Goal: Find specific page/section: Find specific page/section

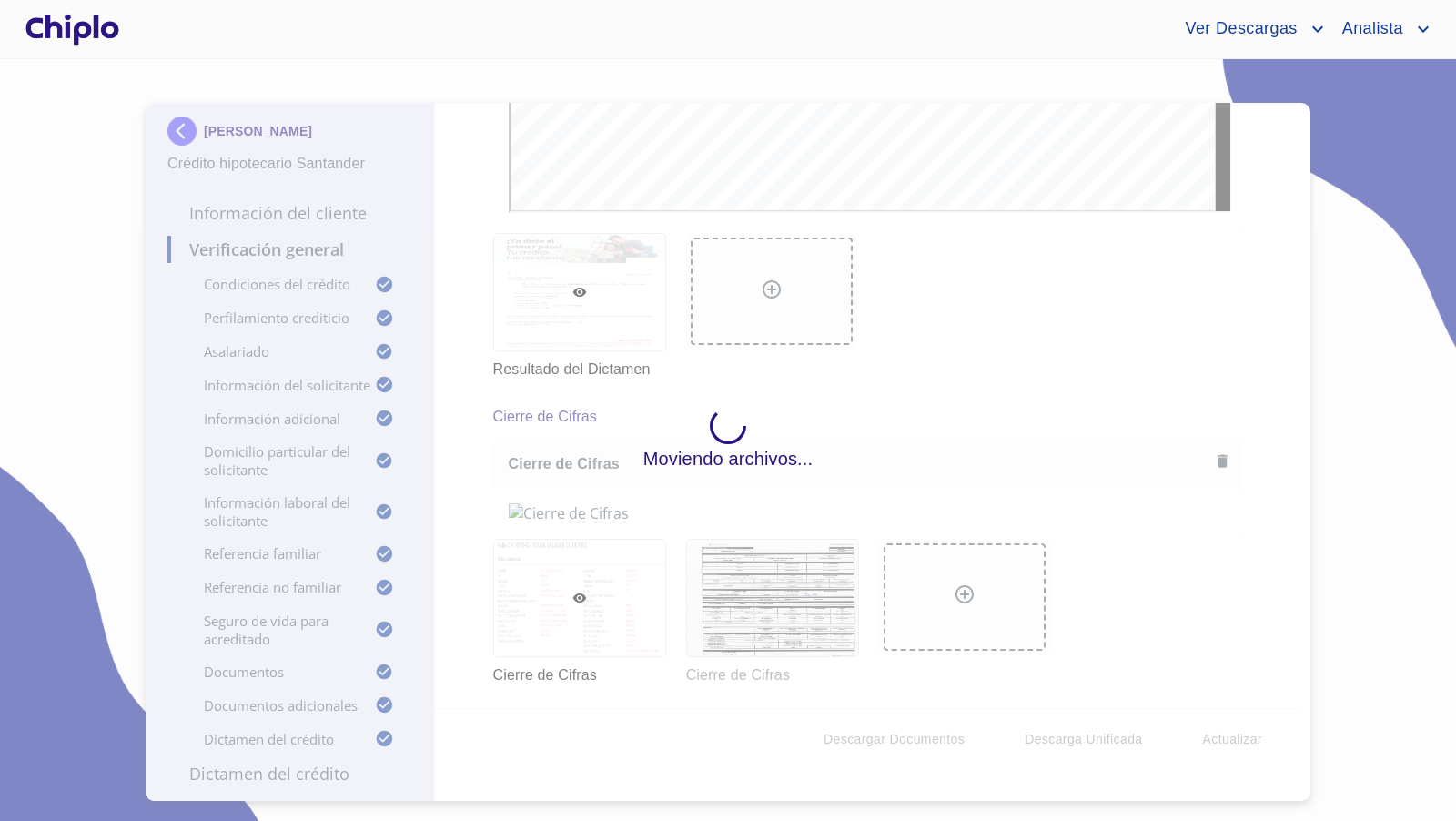
scroll to position [16447, 0]
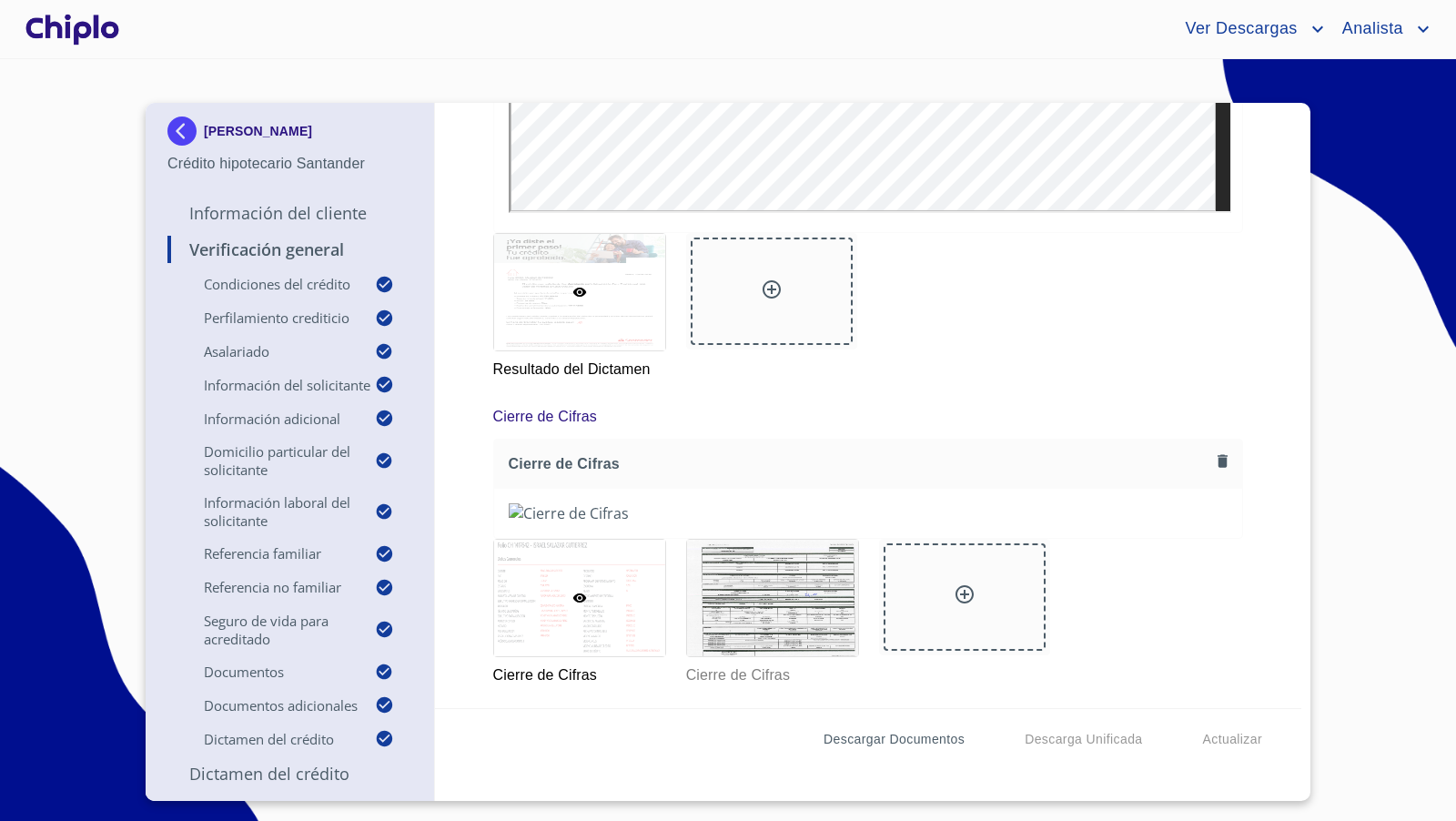
click at [927, 736] on span "Descargar Documentos" at bounding box center [893, 739] width 141 height 22
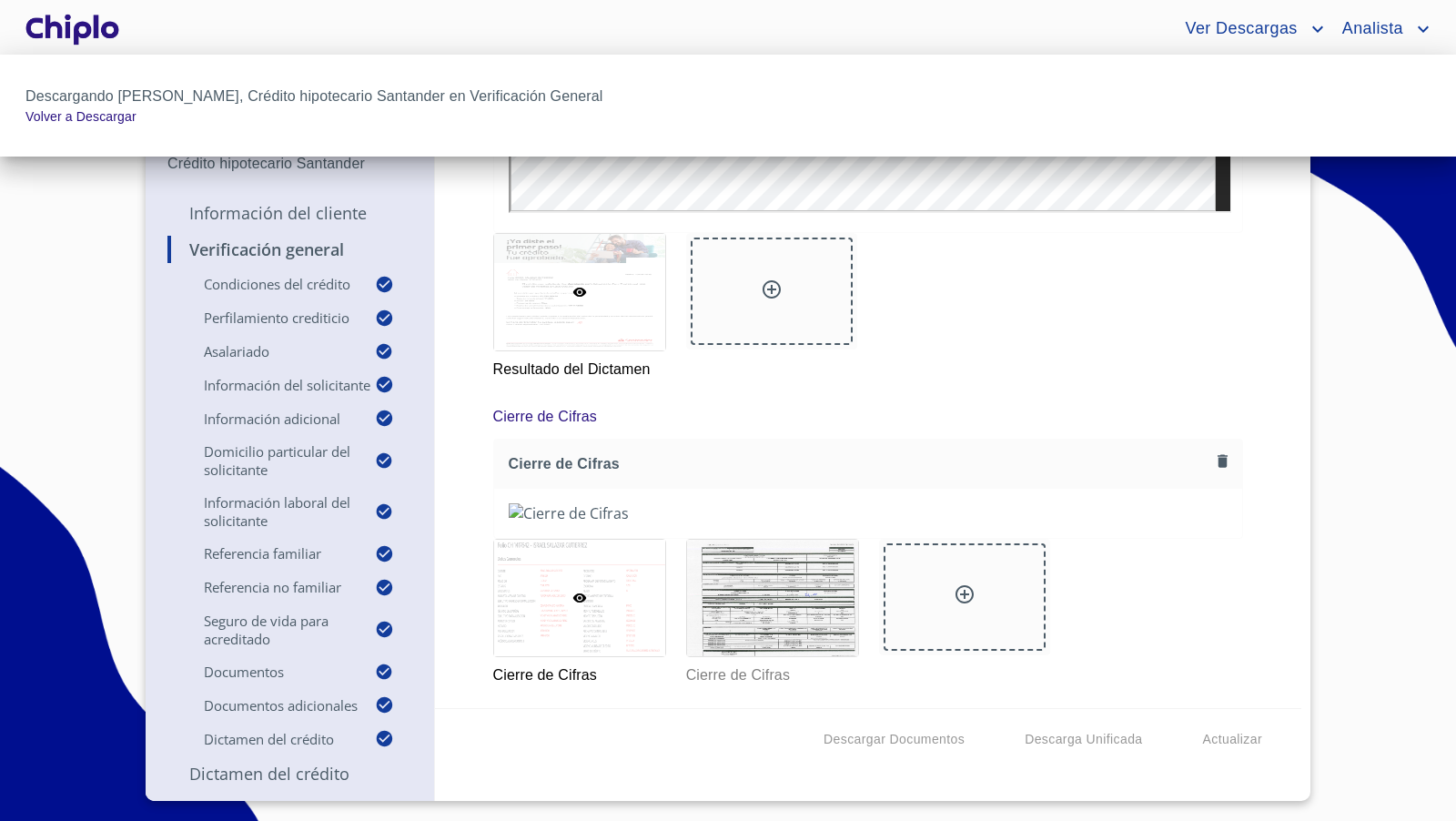
click at [751, 595] on div at bounding box center [728, 410] width 1456 height 821
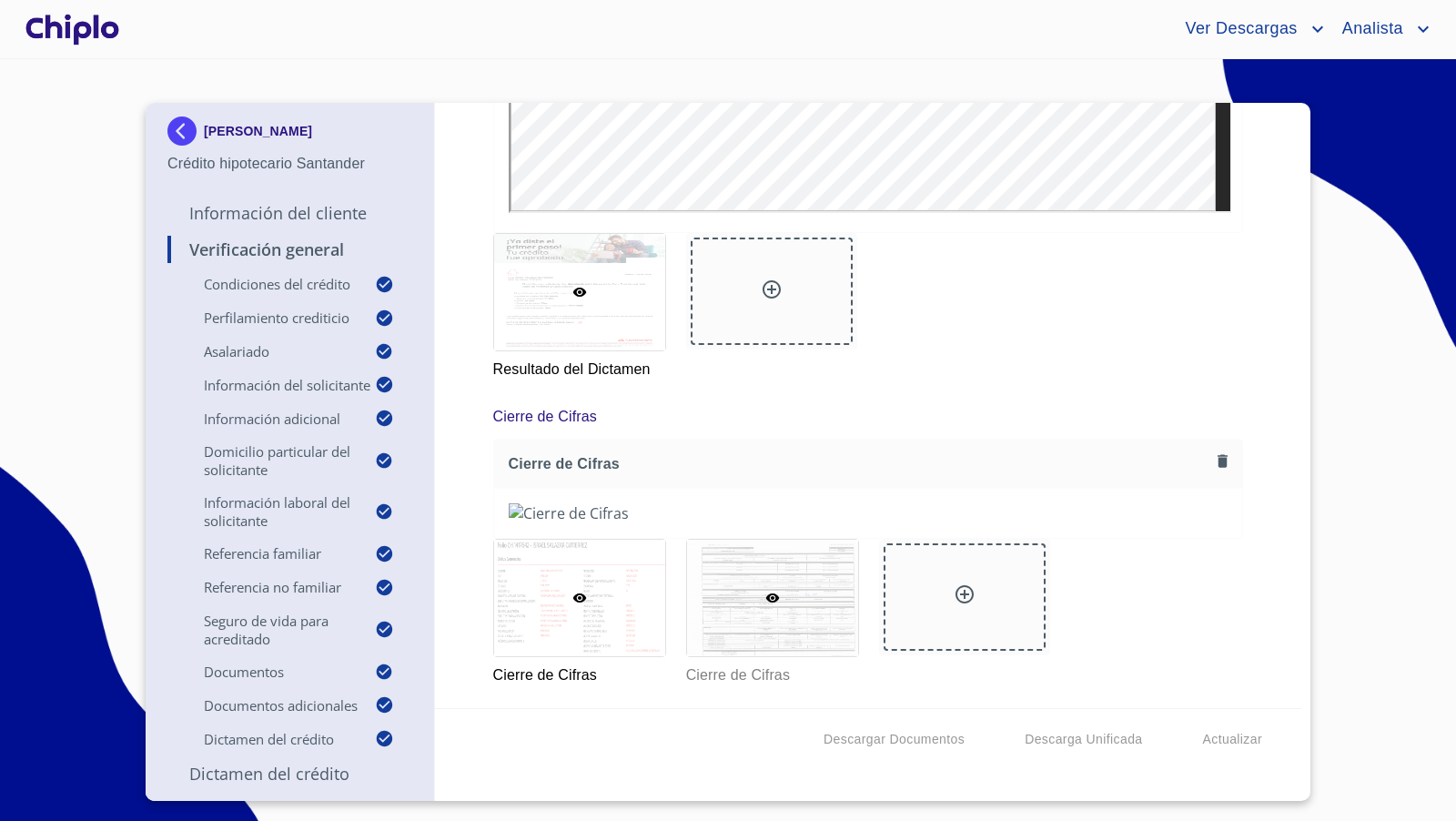
click at [789, 595] on div at bounding box center [773, 597] width 172 height 116
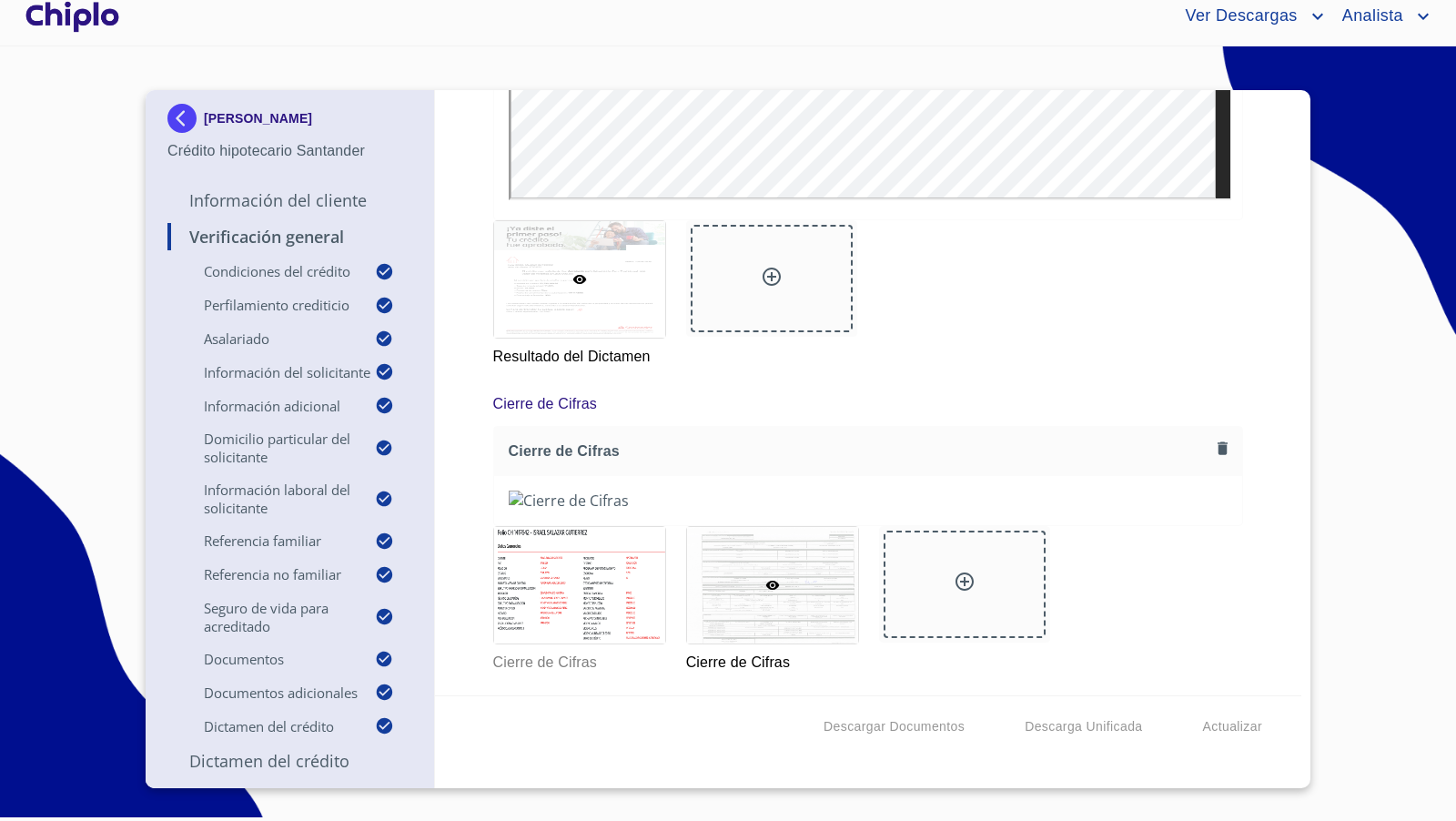
scroll to position [16506, 0]
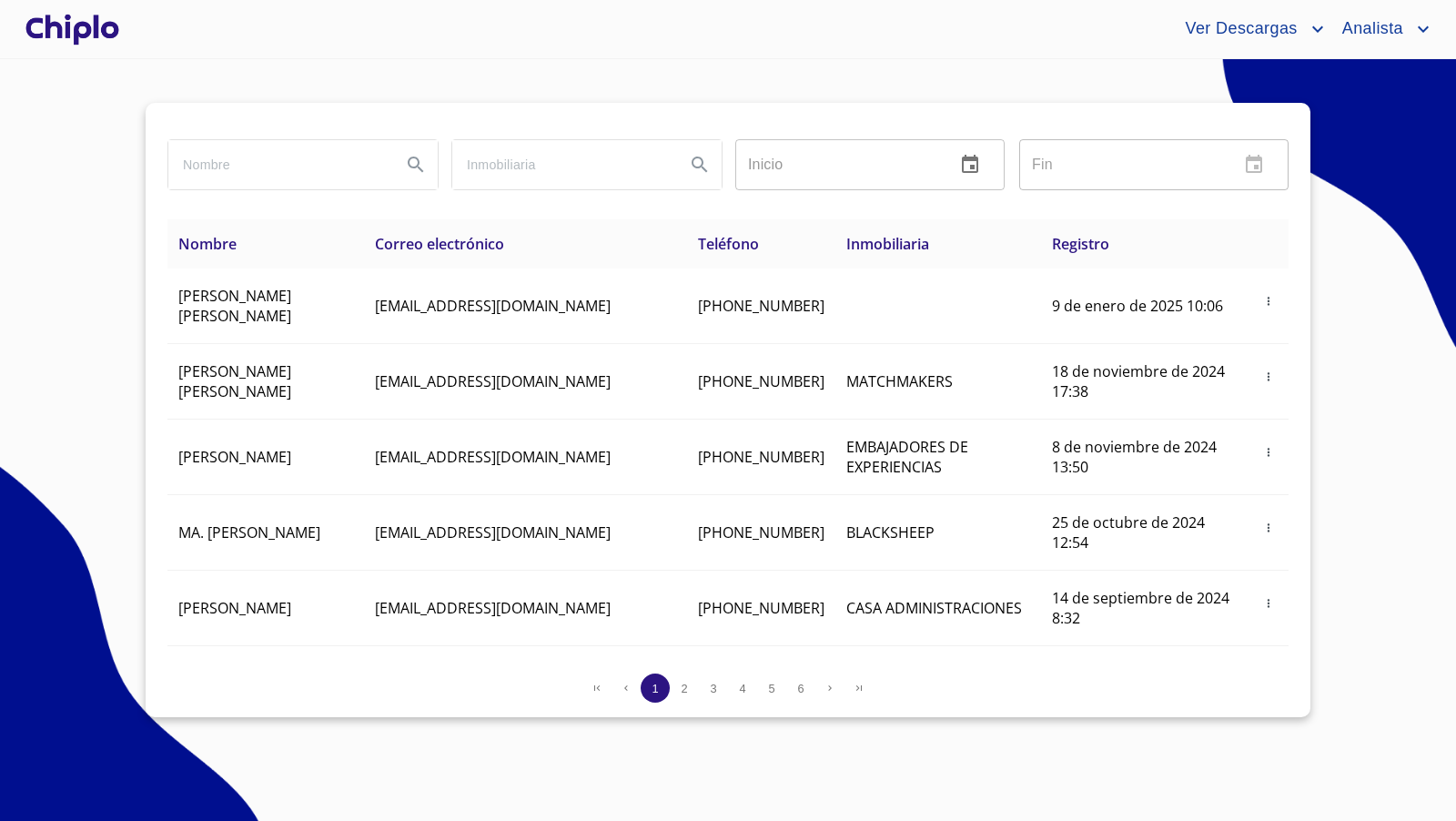
click at [105, 36] on div at bounding box center [72, 29] width 101 height 58
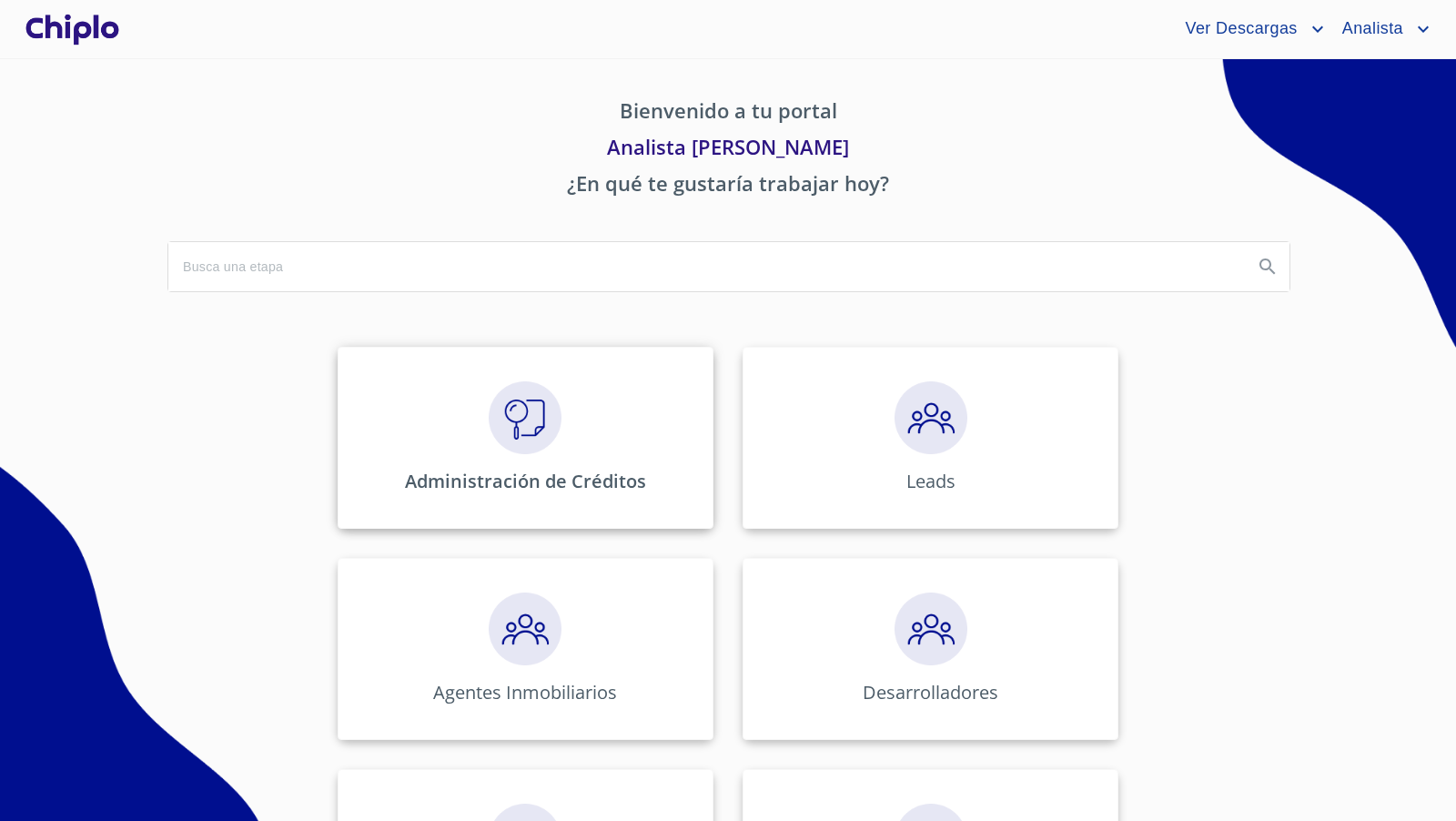
click at [508, 413] on img at bounding box center [525, 417] width 73 height 73
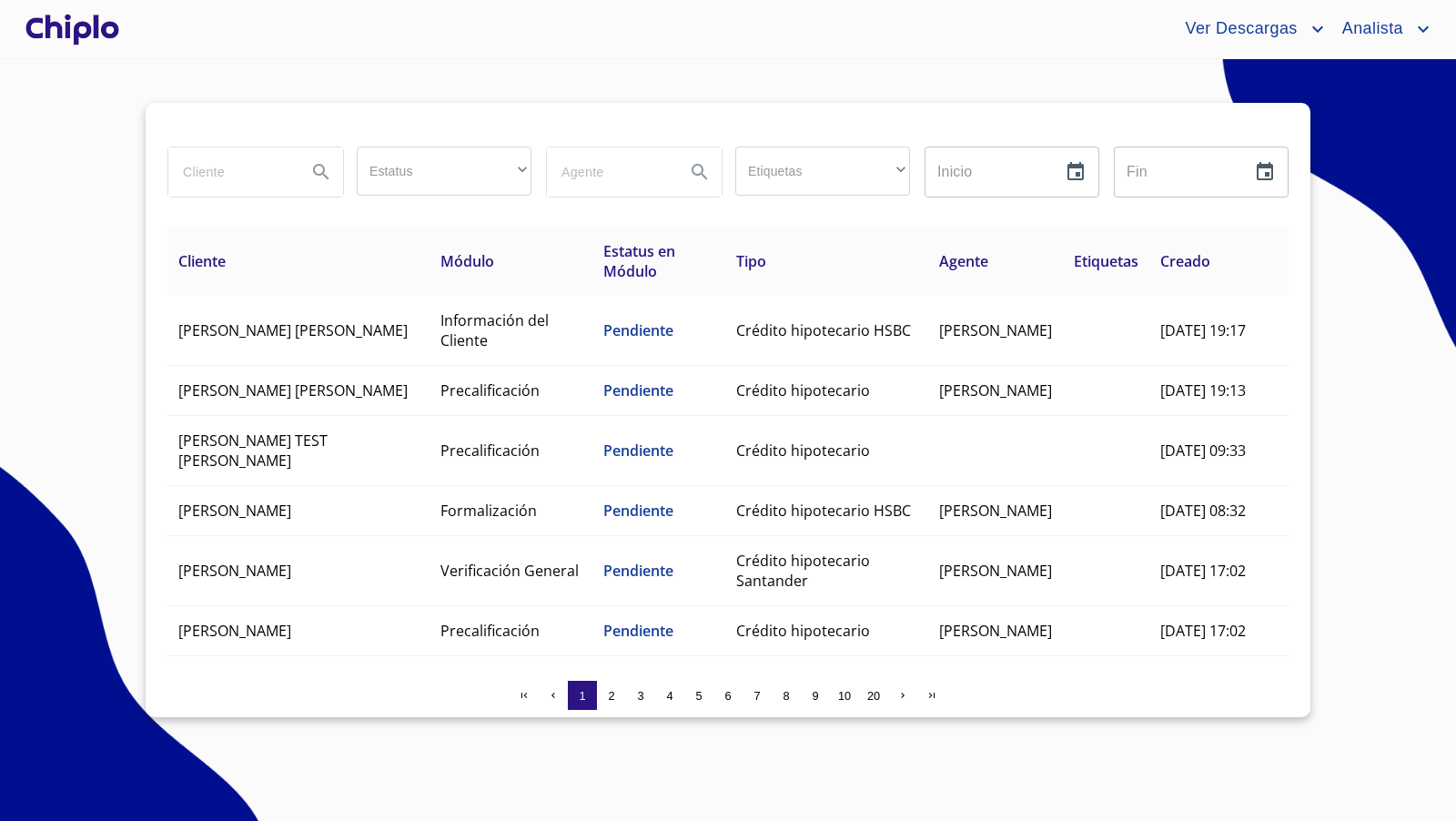
click at [234, 177] on input "search" at bounding box center [230, 171] width 124 height 49
type input "argelia"
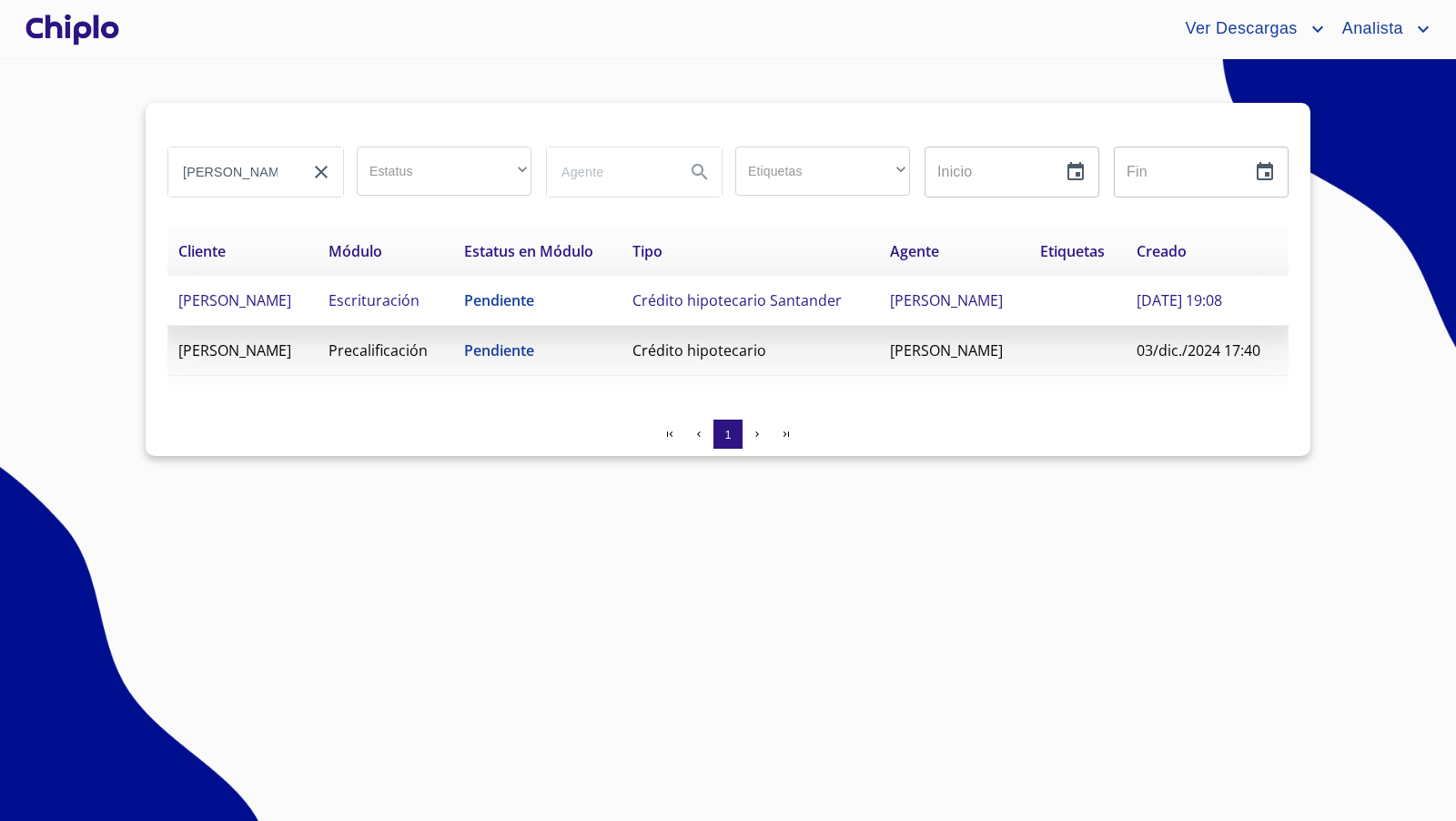
click at [303, 311] on td "ARGELIA CALDERON GUTIERREZ" at bounding box center [242, 301] width 150 height 50
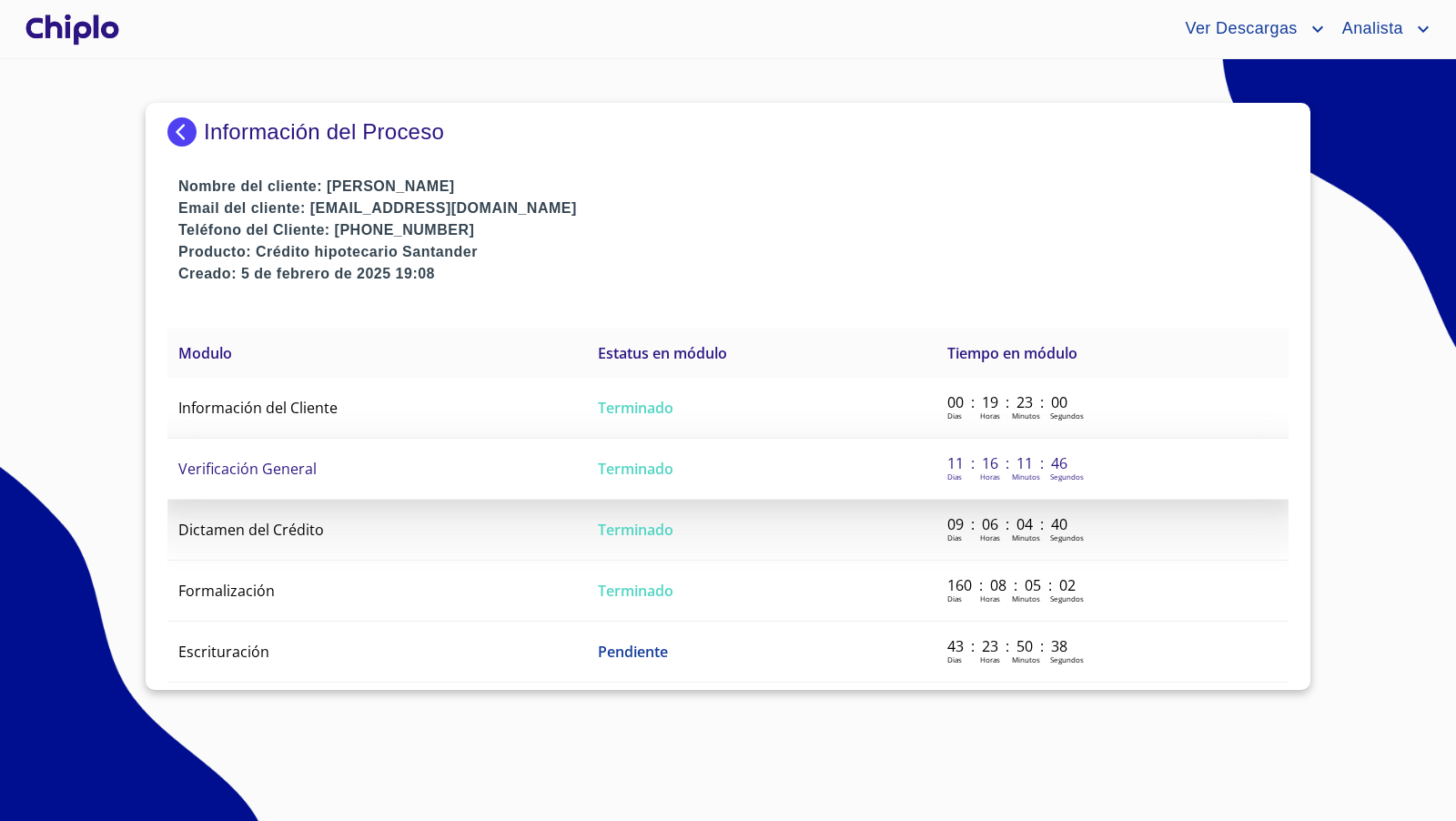
click at [269, 467] on span "Verificación General" at bounding box center [247, 468] width 138 height 20
